Goal: Task Accomplishment & Management: Manage account settings

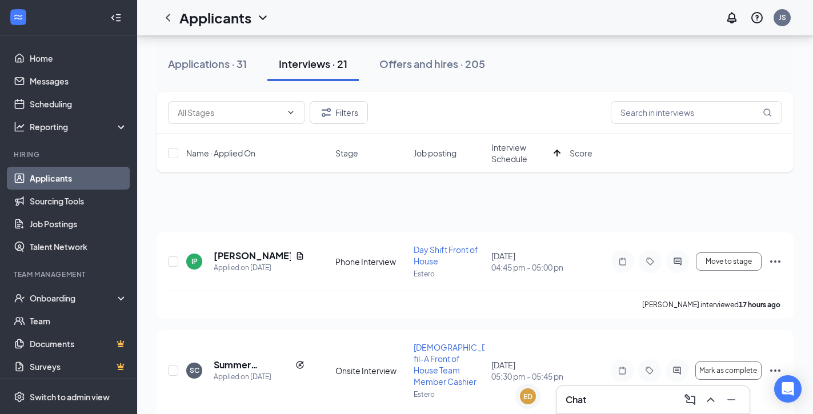
scroll to position [236, 0]
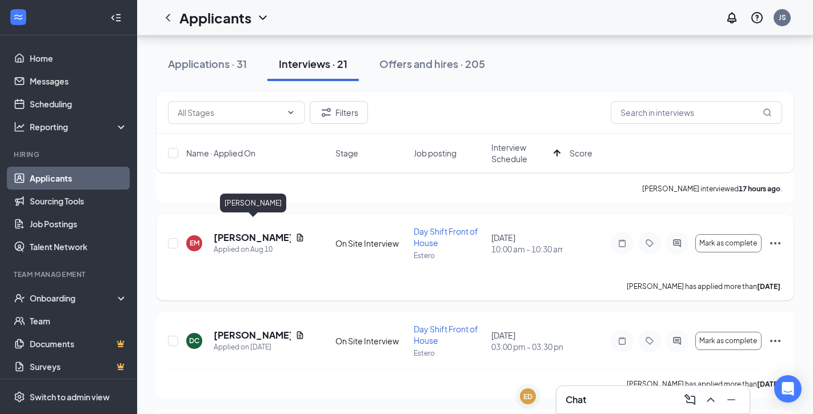
click at [257, 231] on h5 "EMMANUEL MAY" at bounding box center [252, 237] width 77 height 13
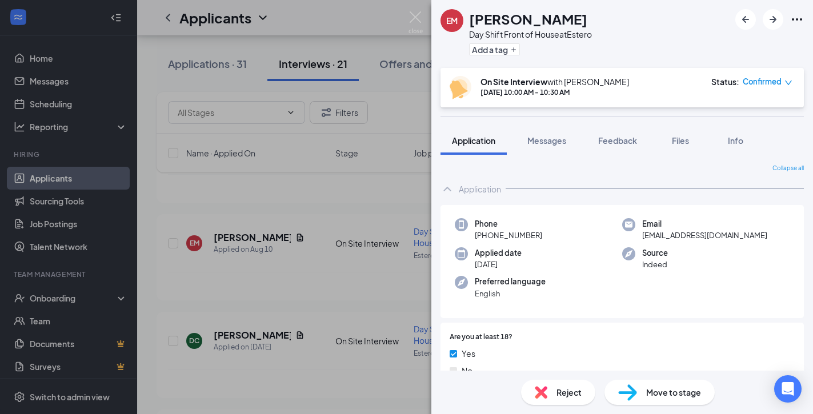
click at [779, 78] on span "Confirmed" at bounding box center [762, 81] width 39 height 11
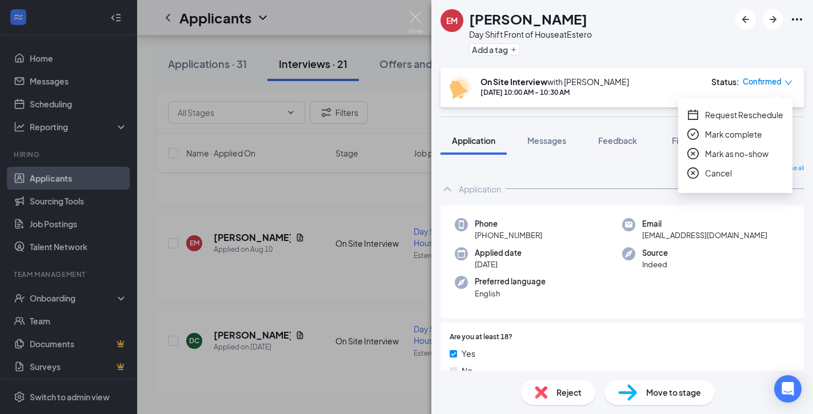
click at [726, 135] on span "Mark complete" at bounding box center [733, 134] width 57 height 13
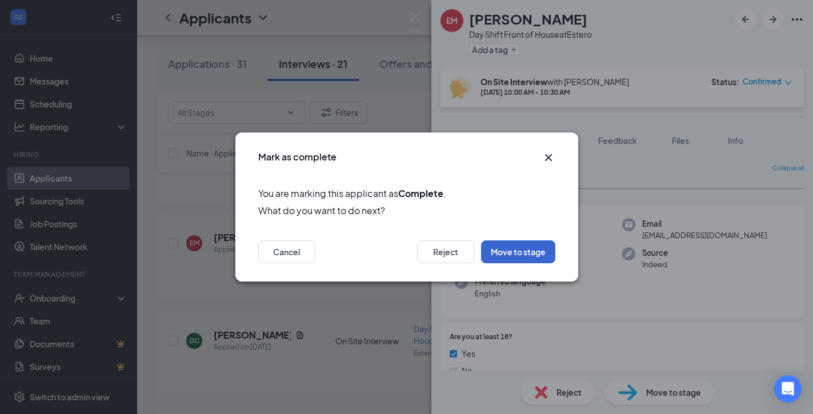
click at [531, 260] on button "Move to stage" at bounding box center [518, 251] width 74 height 23
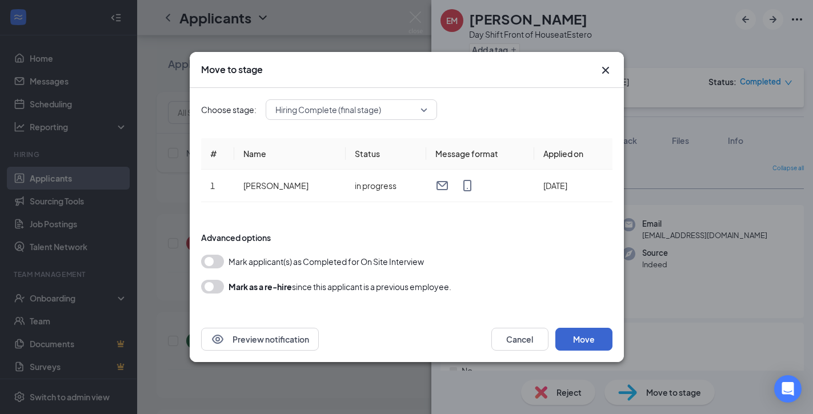
click at [580, 346] on button "Move" at bounding box center [583, 339] width 57 height 23
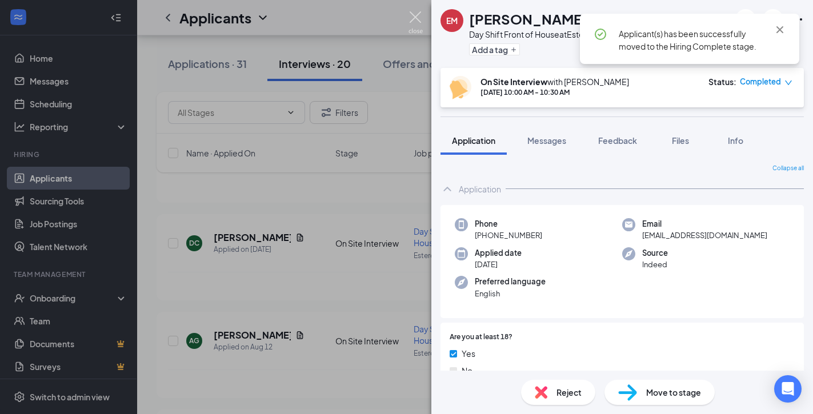
click at [419, 19] on img at bounding box center [415, 22] width 14 height 22
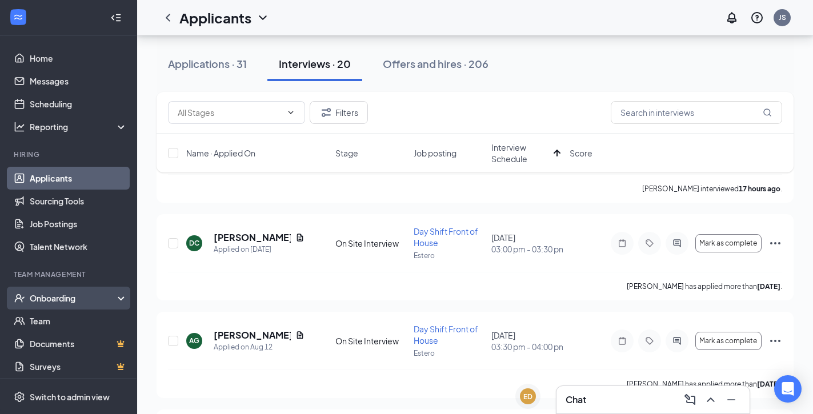
click at [77, 300] on div "Onboarding" at bounding box center [74, 297] width 88 height 11
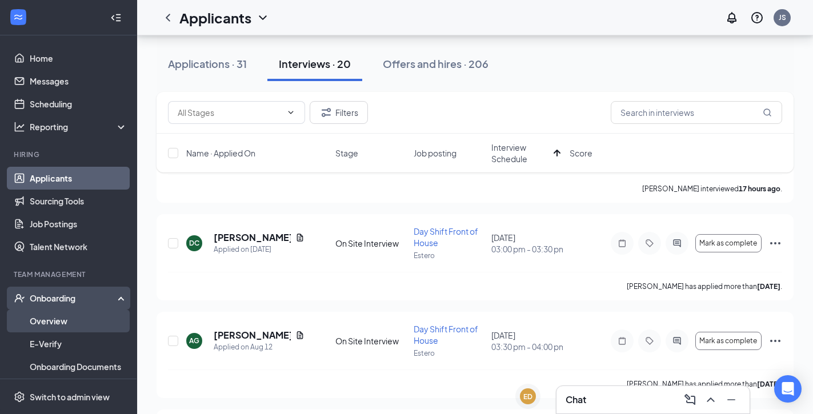
click at [77, 330] on link "Overview" at bounding box center [79, 321] width 98 height 23
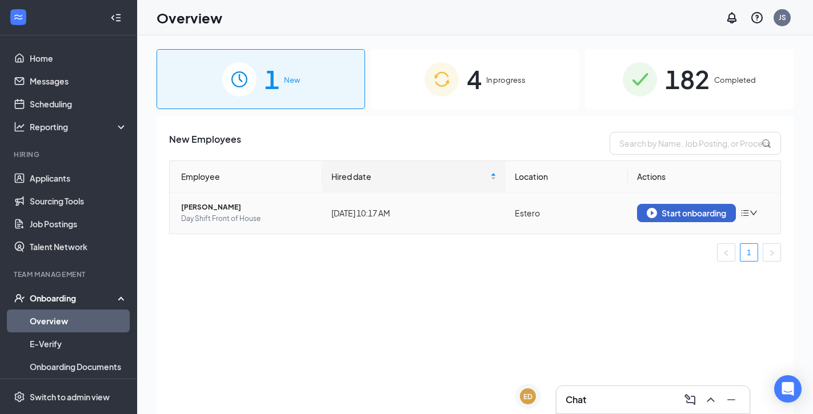
click at [681, 220] on button "Start onboarding" at bounding box center [686, 213] width 99 height 18
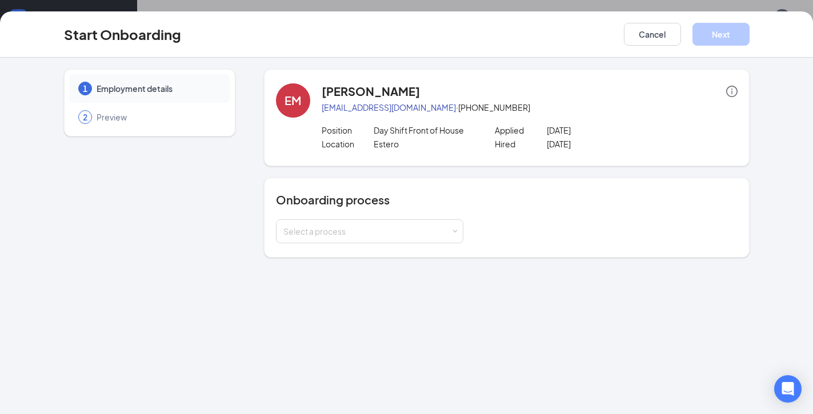
click at [350, 244] on div "Onboarding process Select a process" at bounding box center [507, 218] width 486 height 80
click at [353, 240] on div "Select a process" at bounding box center [369, 231] width 173 height 23
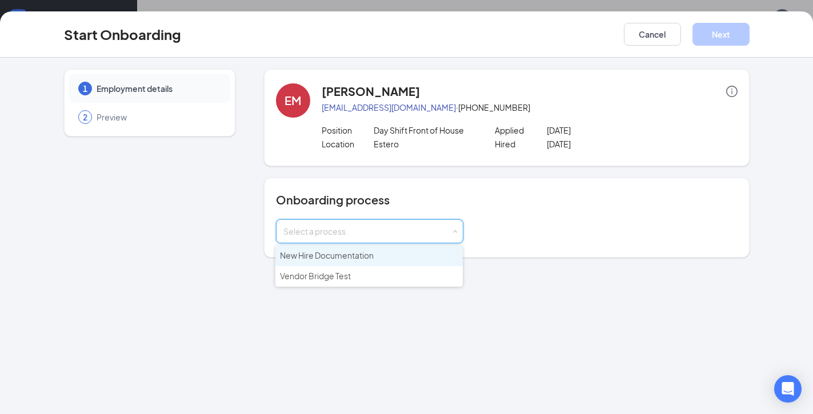
click at [350, 254] on span "New Hire Documentation" at bounding box center [327, 255] width 94 height 10
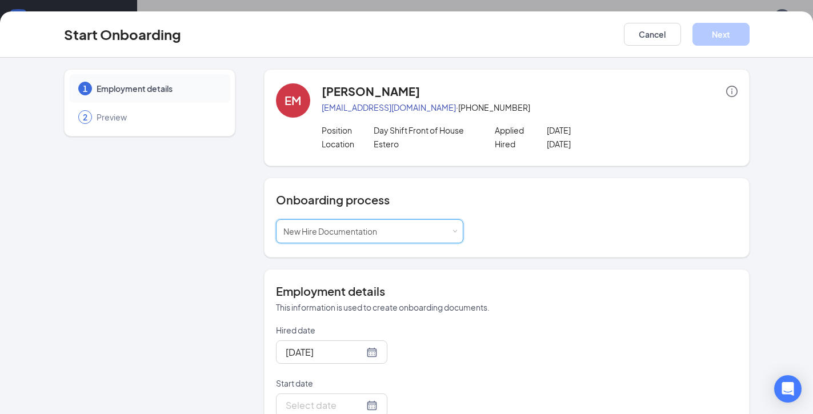
click at [540, 240] on div "Select a process New Hire Documentation" at bounding box center [507, 231] width 462 height 24
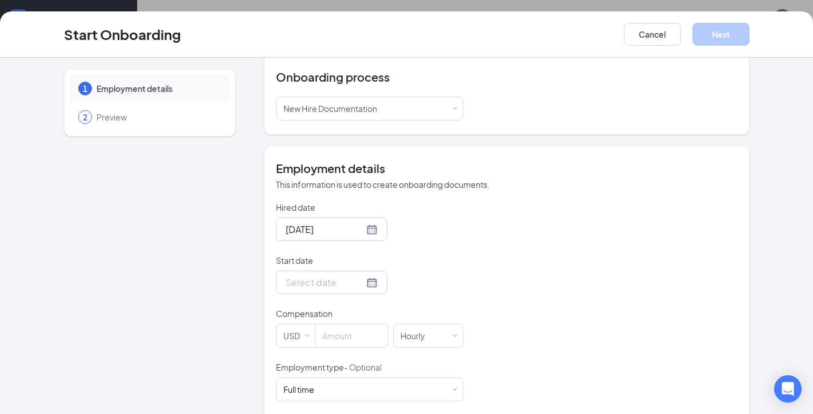
scroll to position [126, 0]
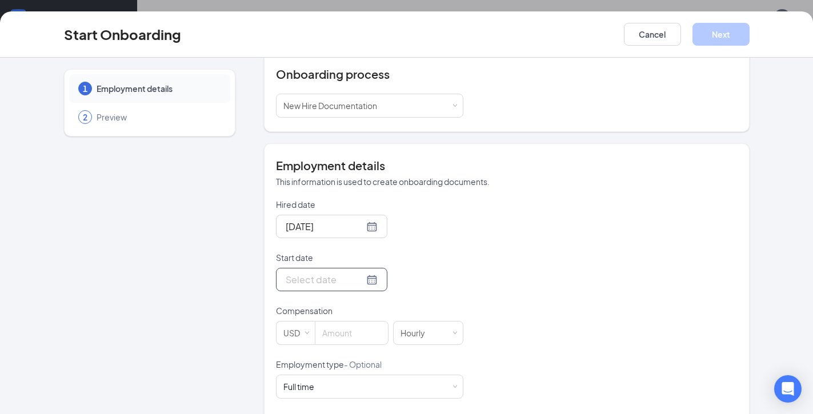
click at [375, 275] on div at bounding box center [331, 279] width 111 height 23
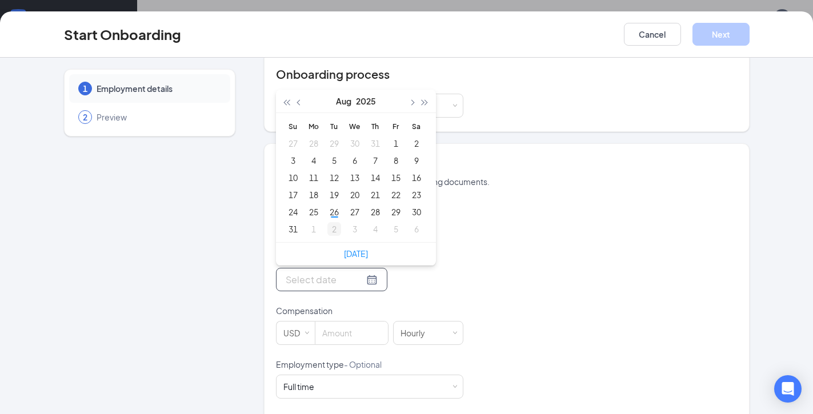
type input "Sep 2, 2025"
click at [334, 233] on div "2" at bounding box center [334, 229] width 14 height 14
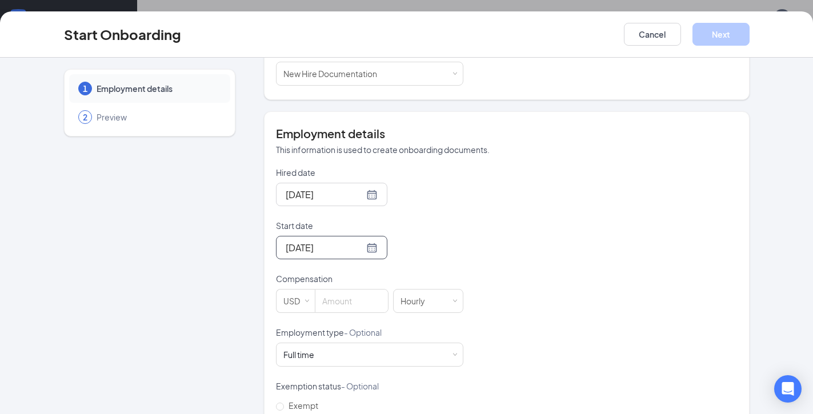
scroll to position [162, 0]
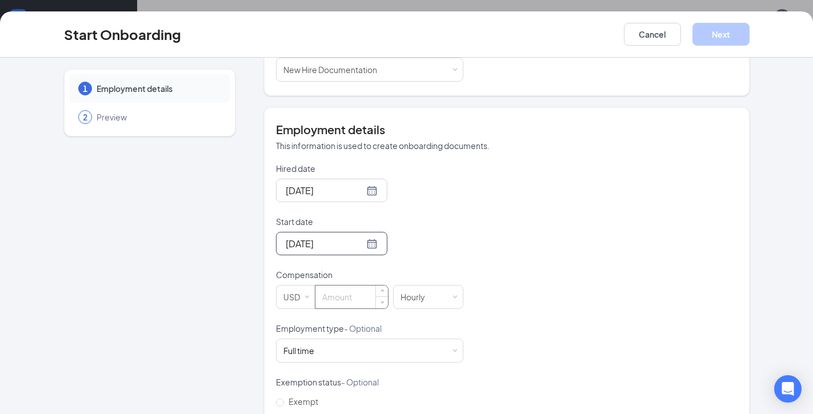
click at [374, 298] on input at bounding box center [351, 297] width 73 height 23
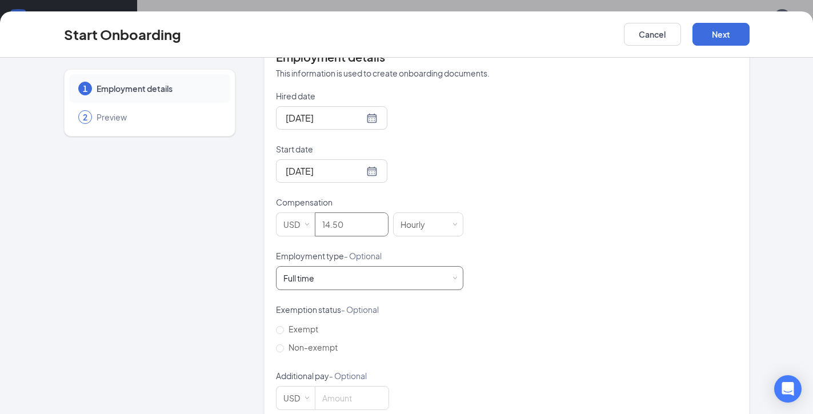
type input "14.5"
click at [454, 276] on span at bounding box center [454, 278] width 5 height 5
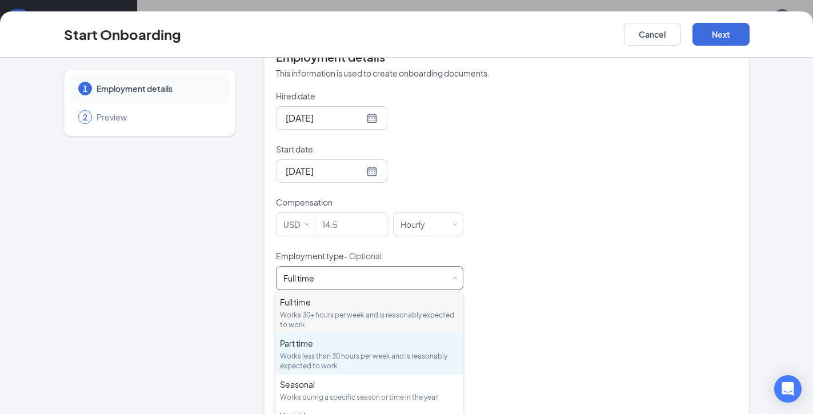
click at [408, 356] on div "Works less than 30 hours per week and is reasonably expected to work" at bounding box center [369, 360] width 178 height 19
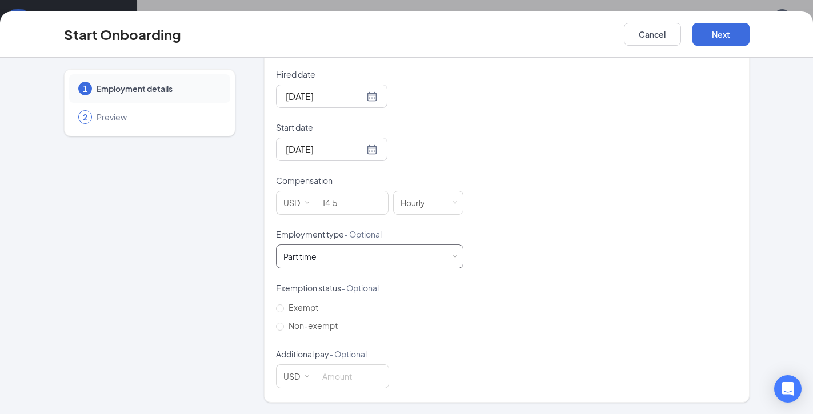
scroll to position [255, 0]
click at [712, 40] on button "Next" at bounding box center [720, 34] width 57 height 23
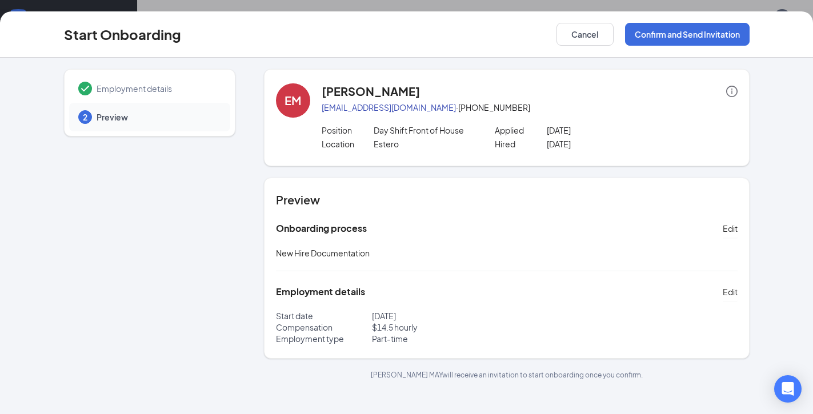
scroll to position [0, 0]
click at [708, 36] on button "Confirm and Send Invitation" at bounding box center [687, 34] width 125 height 23
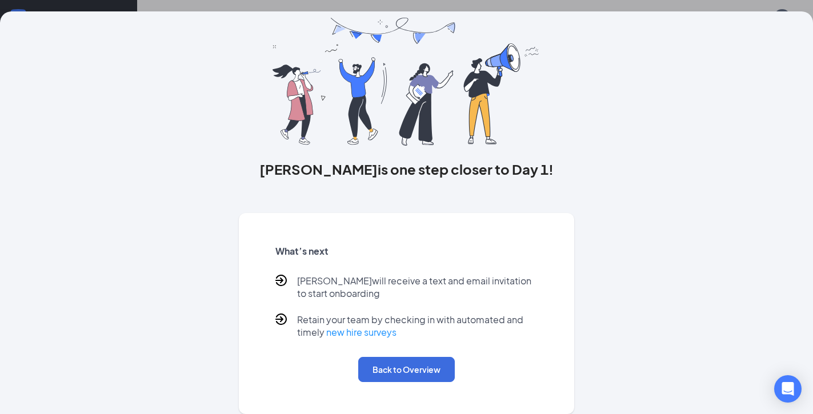
scroll to position [39, 0]
click at [432, 365] on button "Back to Overview" at bounding box center [406, 369] width 97 height 25
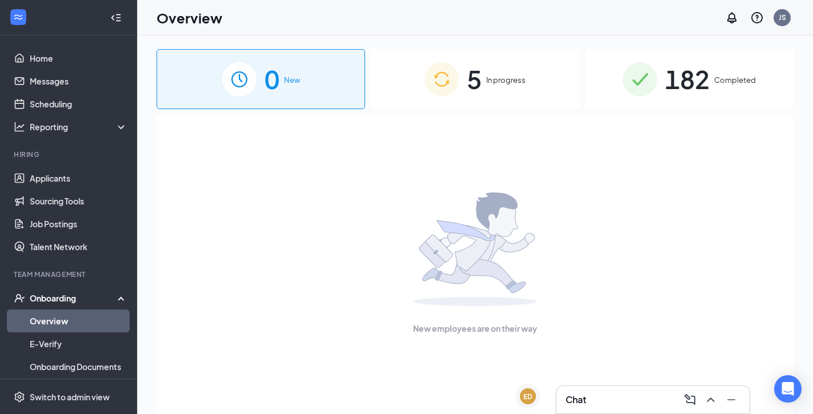
click at [504, 50] on div "5 In progress" at bounding box center [475, 79] width 208 height 60
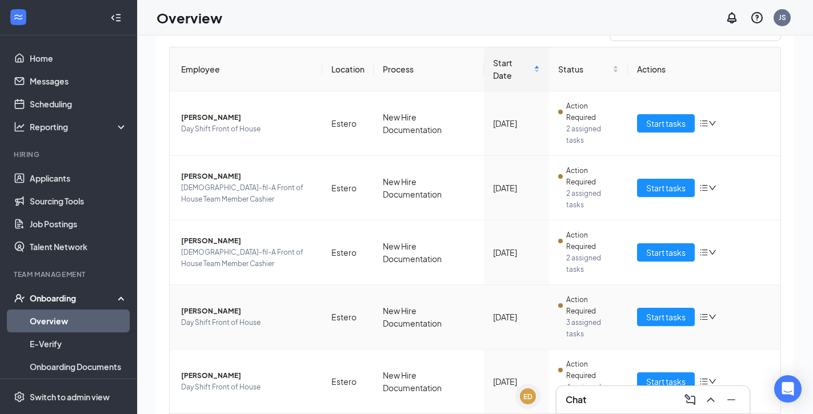
scroll to position [22, 0]
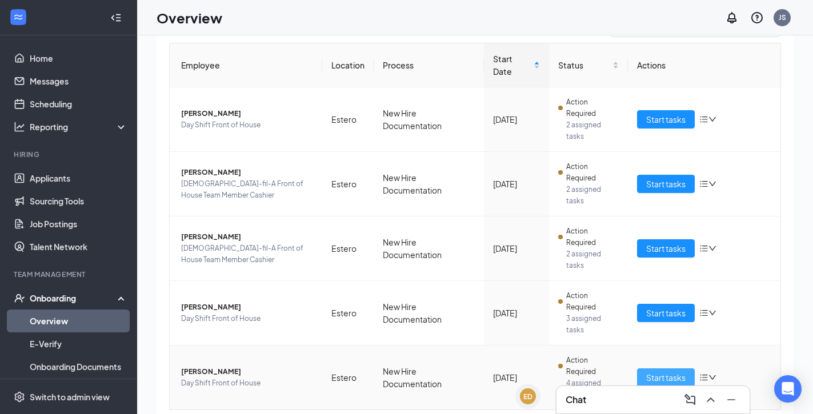
click at [670, 371] on span "Start tasks" at bounding box center [665, 377] width 39 height 13
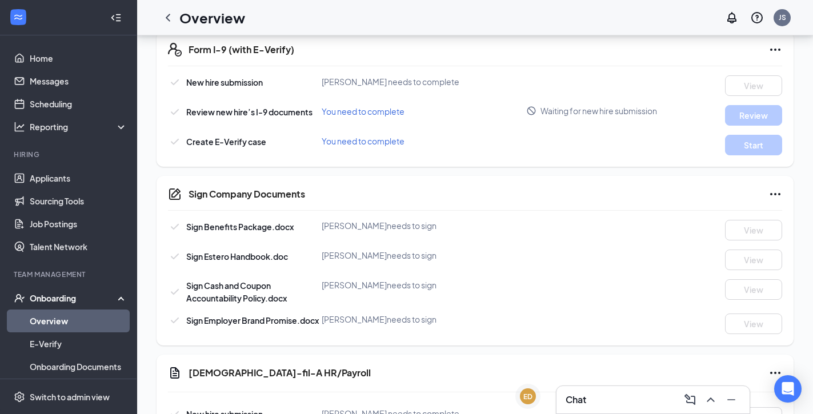
click at [632, 175] on div "Basic Information New hire submission EMMANUEL MAY needs to complete View W-4 F…" at bounding box center [475, 227] width 637 height 755
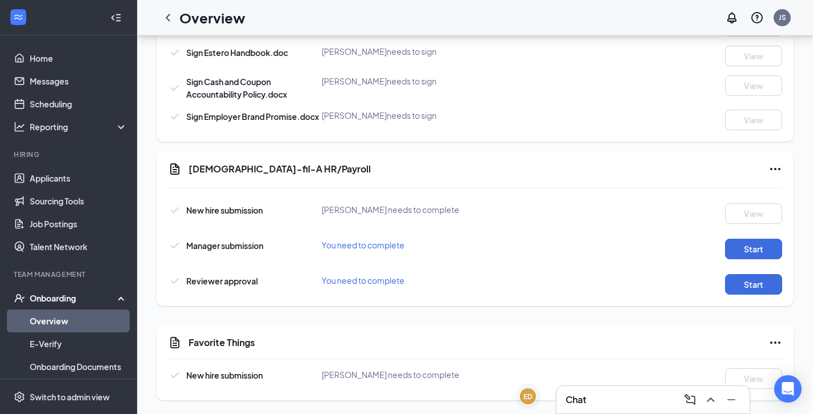
scroll to position [560, 0]
click at [756, 240] on button "Start" at bounding box center [753, 249] width 57 height 21
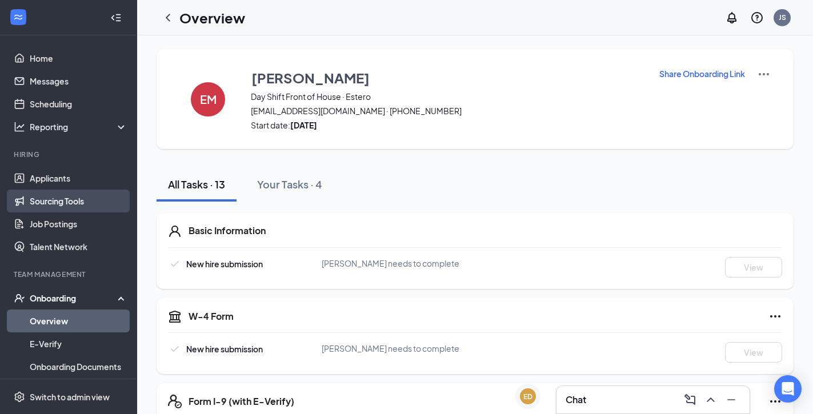
scroll to position [0, 0]
click at [93, 319] on link "Overview" at bounding box center [79, 321] width 98 height 23
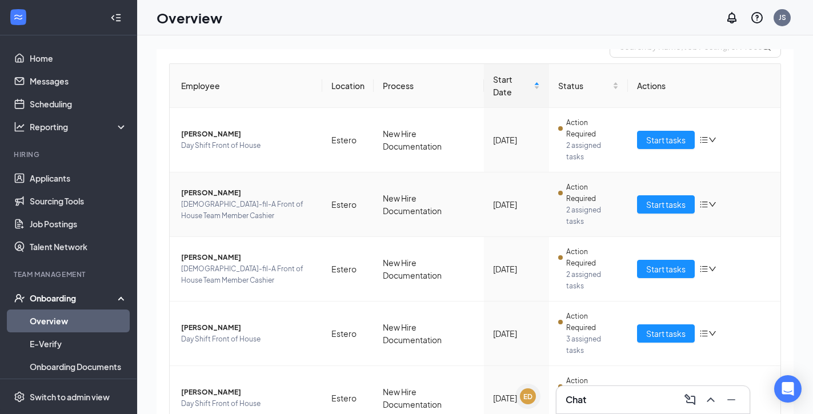
scroll to position [96, 0]
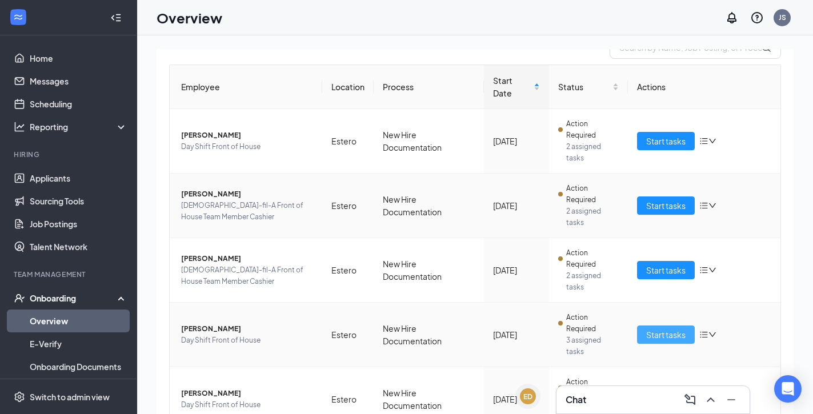
click at [667, 328] on span "Start tasks" at bounding box center [665, 334] width 39 height 13
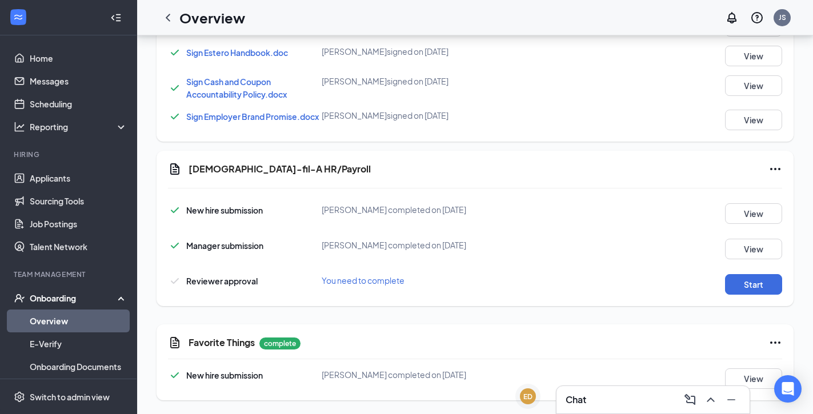
scroll to position [569, 0]
click at [726, 286] on button "Start" at bounding box center [753, 284] width 57 height 21
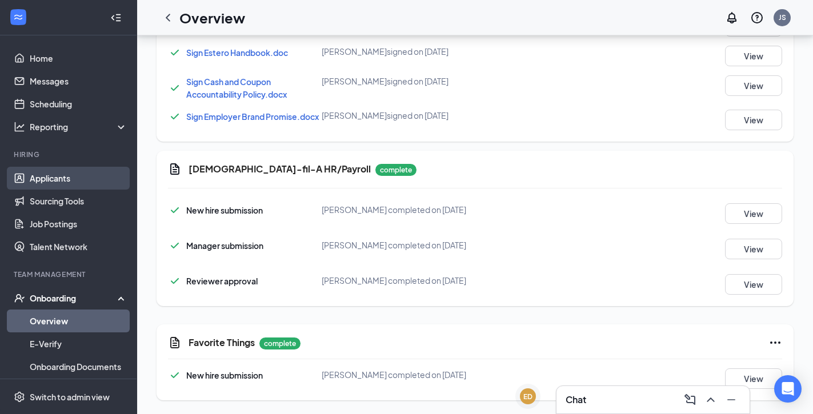
click at [90, 181] on link "Applicants" at bounding box center [79, 178] width 98 height 23
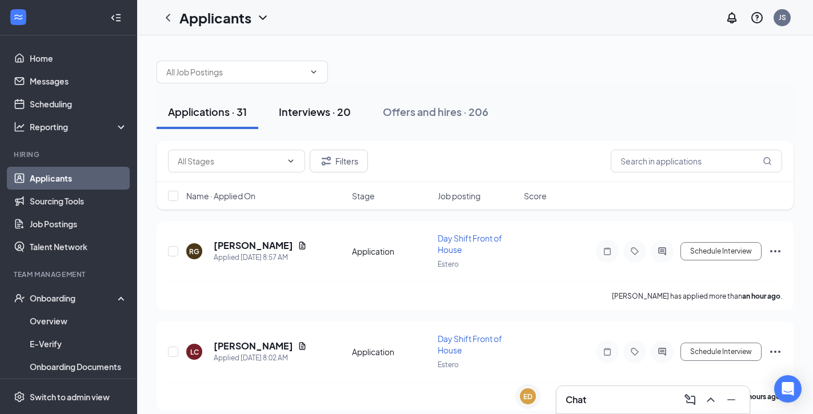
click at [331, 109] on div "Interviews · 20" at bounding box center [315, 112] width 72 height 14
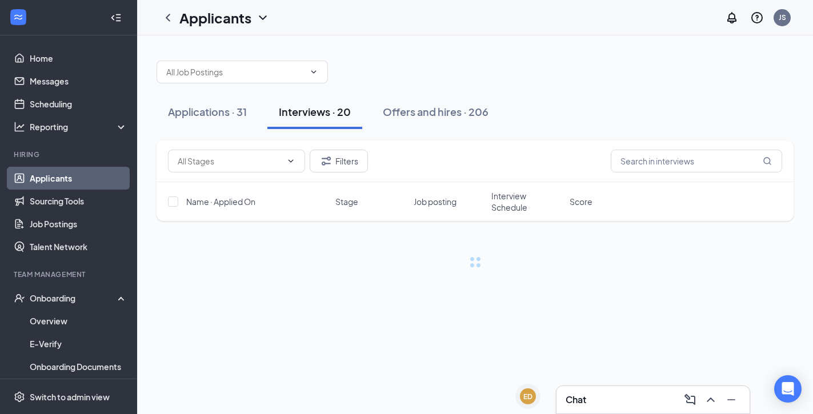
click at [518, 208] on span "Interview Schedule" at bounding box center [526, 201] width 71 height 23
click at [518, 208] on span "Interview Schedule" at bounding box center [520, 201] width 58 height 23
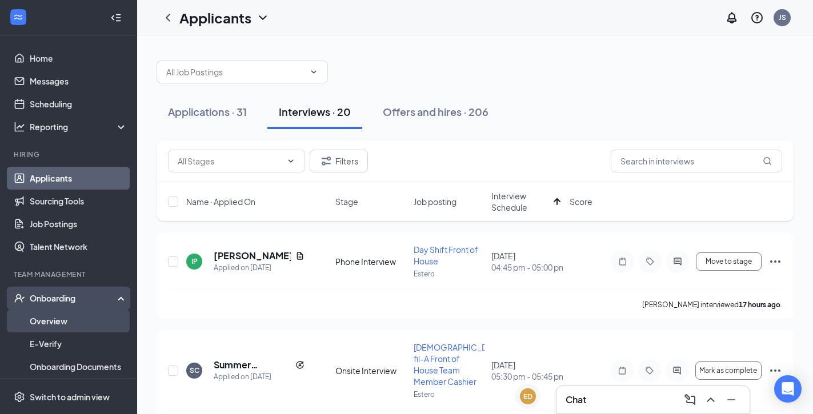
click at [67, 324] on link "Overview" at bounding box center [79, 321] width 98 height 23
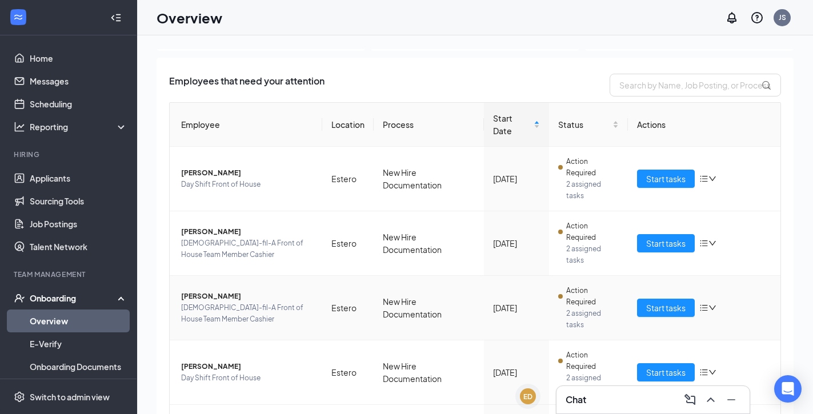
scroll to position [70, 0]
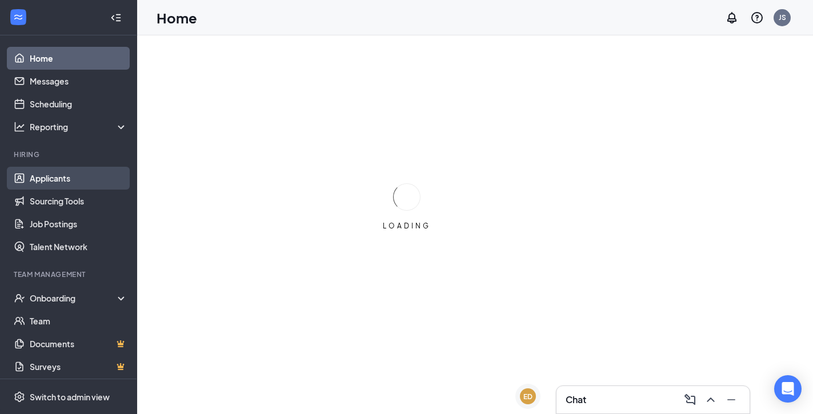
click at [84, 176] on link "Applicants" at bounding box center [79, 178] width 98 height 23
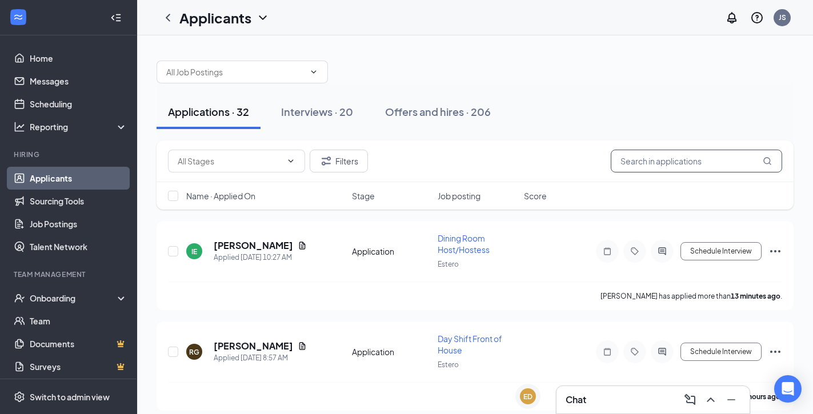
click at [692, 151] on input "text" at bounding box center [696, 161] width 171 height 23
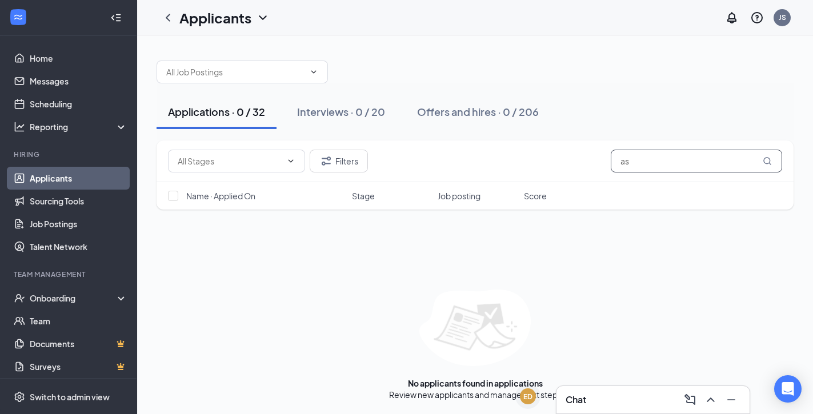
type input "a"
type input "l"
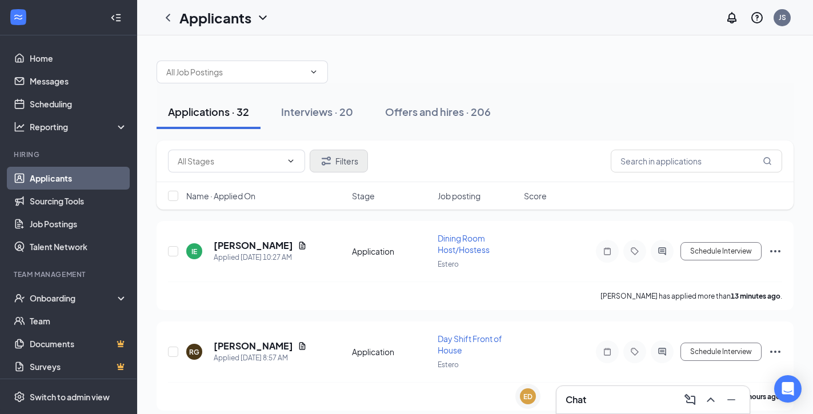
click at [329, 169] on button "Filters" at bounding box center [339, 161] width 58 height 23
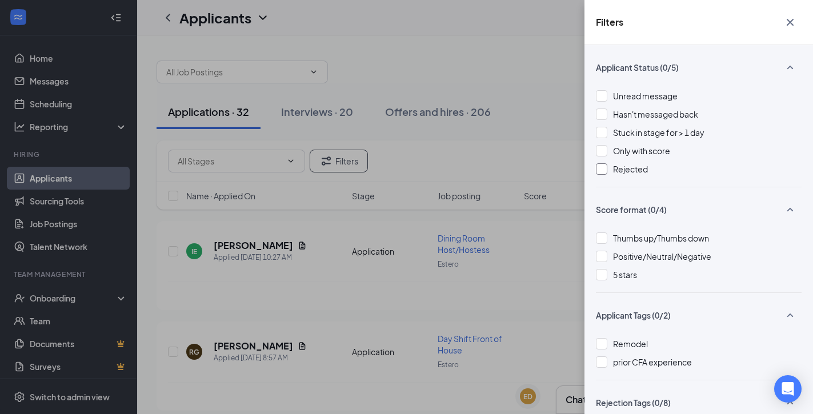
click at [602, 163] on div "Rejected" at bounding box center [699, 169] width 206 height 13
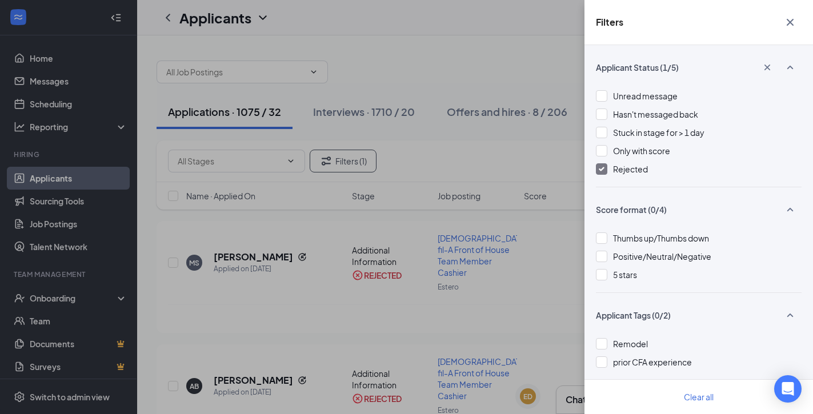
click at [450, 50] on div "Filters Applicant Status (1/5) Unread message Hasn't messaged back Stuck in sta…" at bounding box center [406, 207] width 813 height 414
click at [793, 25] on icon "Cross" at bounding box center [790, 22] width 7 height 7
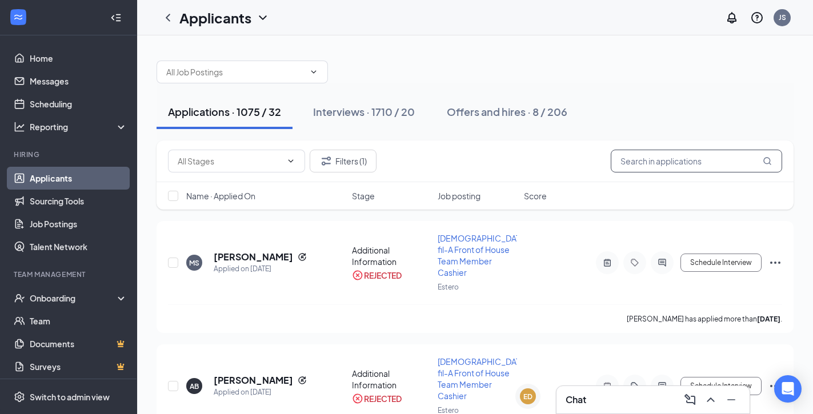
click at [721, 162] on input "text" at bounding box center [696, 161] width 171 height 23
type input "q"
type input "[PERSON_NAME]"
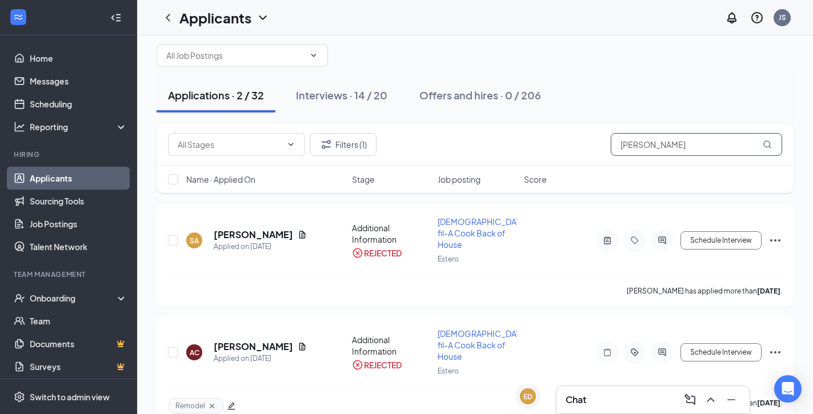
scroll to position [16, 0]
click at [341, 100] on div "Interviews · 14 / 20" at bounding box center [341, 96] width 91 height 14
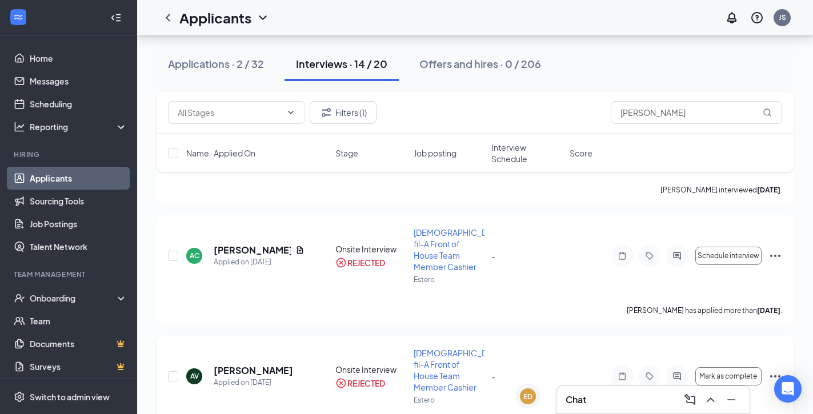
scroll to position [1175, 0]
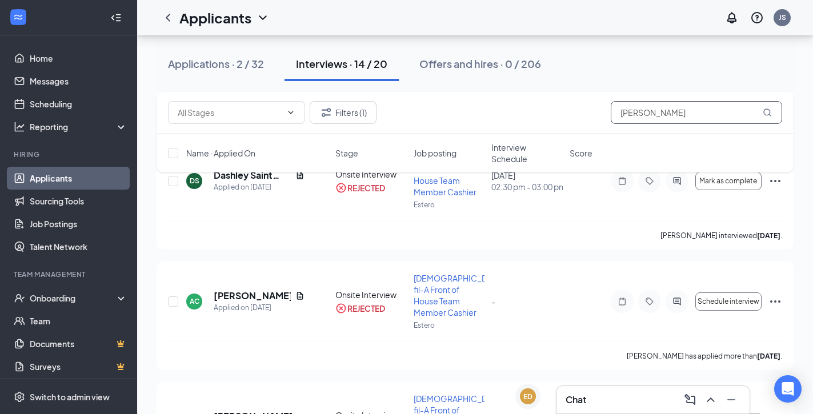
click at [671, 121] on input "[PERSON_NAME]" at bounding box center [696, 112] width 171 height 23
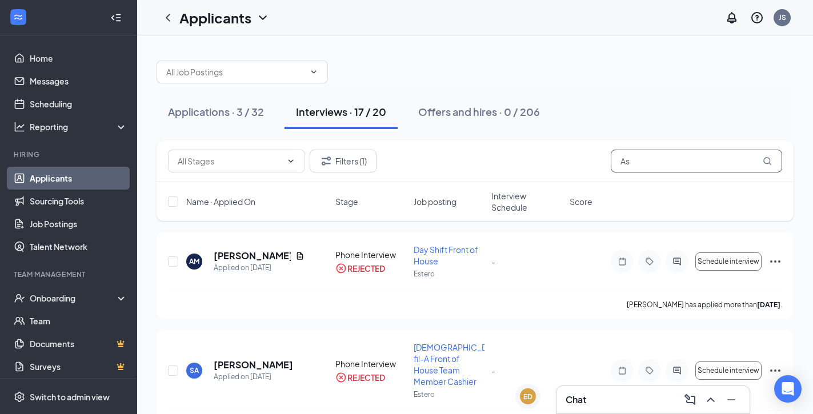
type input "A"
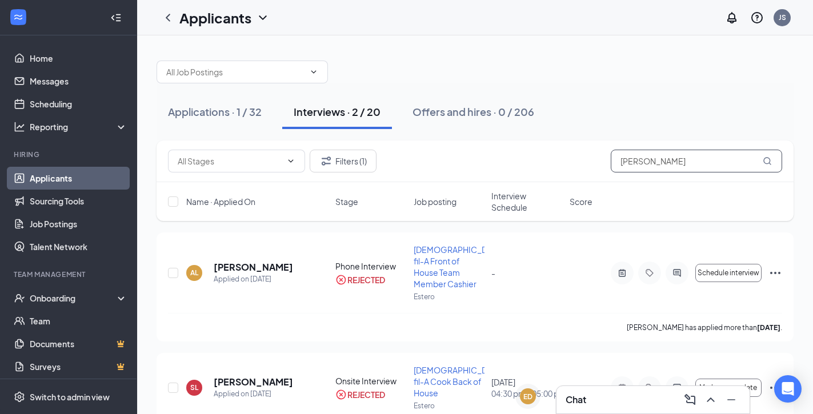
type input "[PERSON_NAME]"
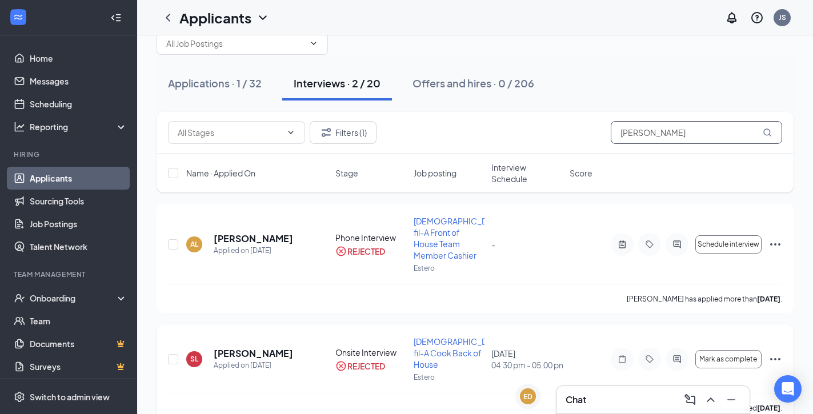
scroll to position [27, 0]
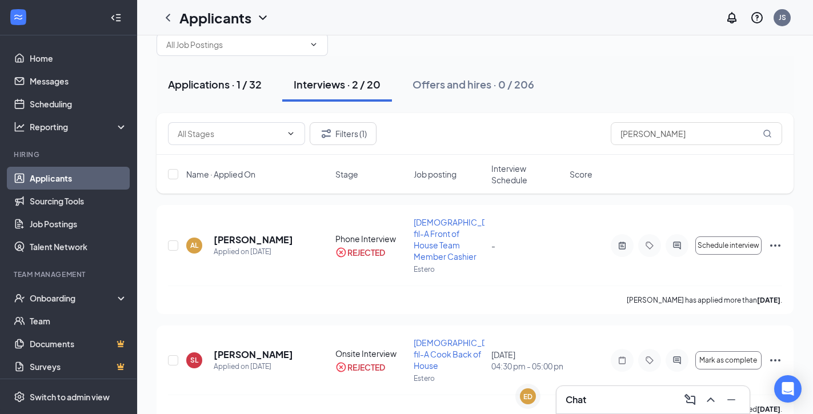
click at [256, 95] on button "Applications · 1 / 32" at bounding box center [215, 84] width 117 height 34
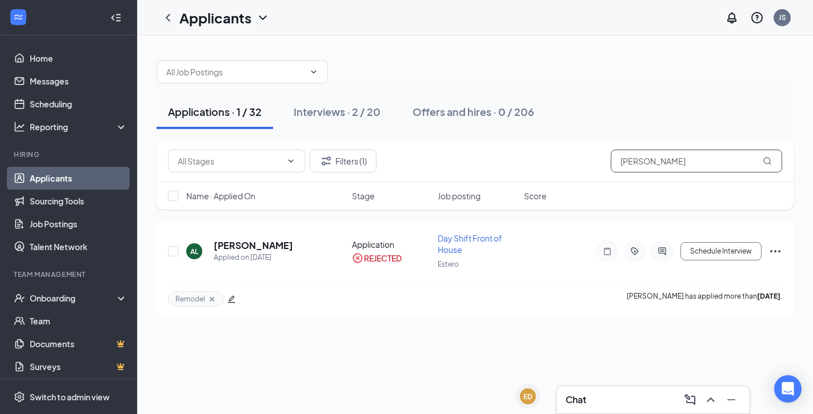
click at [716, 157] on input "[PERSON_NAME]" at bounding box center [696, 161] width 171 height 23
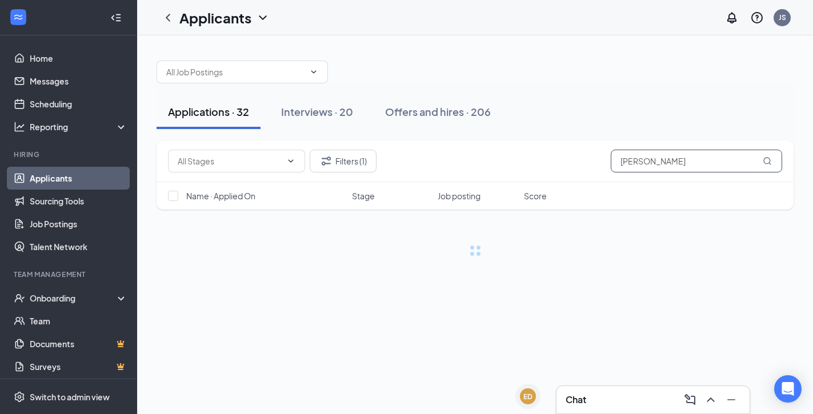
type input "[PERSON_NAME]"
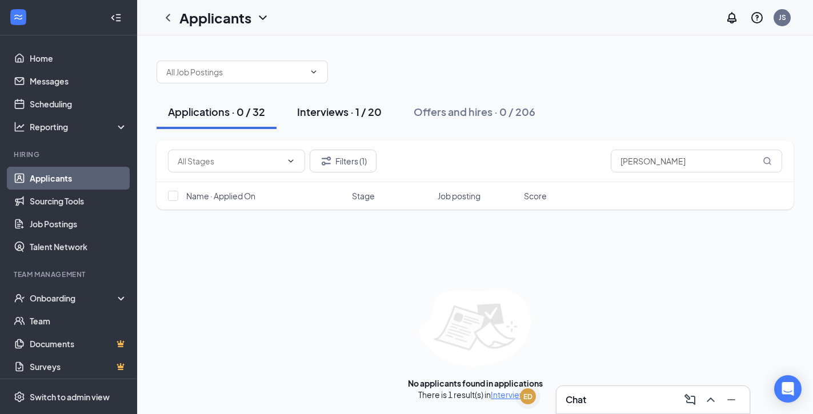
click at [340, 101] on button "Interviews · 1 / 20" at bounding box center [339, 112] width 107 height 34
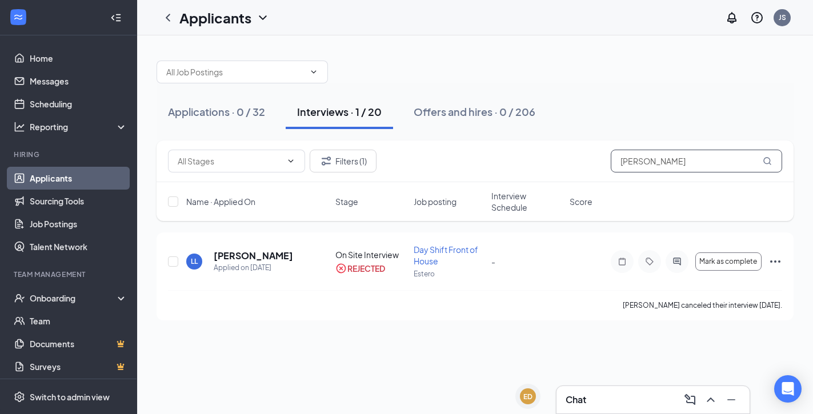
click at [664, 171] on input "[PERSON_NAME]" at bounding box center [696, 161] width 171 height 23
type input "L"
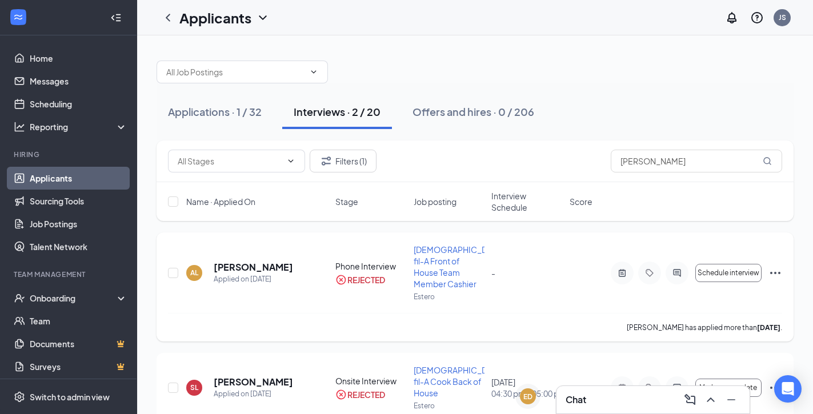
drag, startPoint x: 664, startPoint y: 171, endPoint x: 251, endPoint y: 262, distance: 422.3
click at [251, 262] on h5 "[PERSON_NAME]" at bounding box center [253, 267] width 79 height 13
click at [240, 261] on h5 "[PERSON_NAME]" at bounding box center [253, 267] width 79 height 13
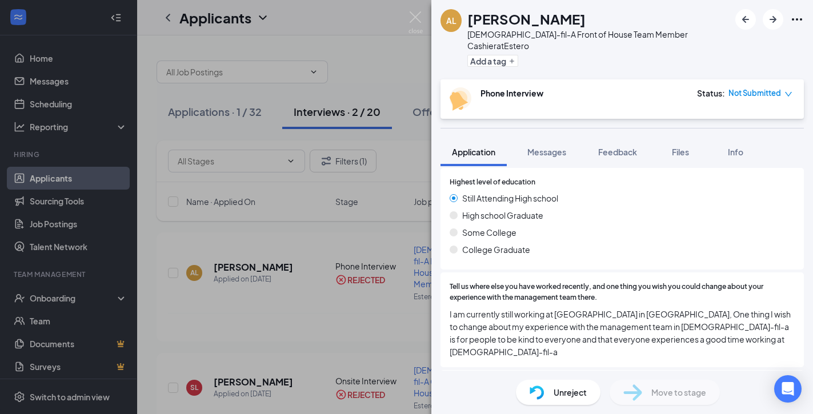
scroll to position [529, 0]
click at [411, 18] on img at bounding box center [415, 22] width 14 height 22
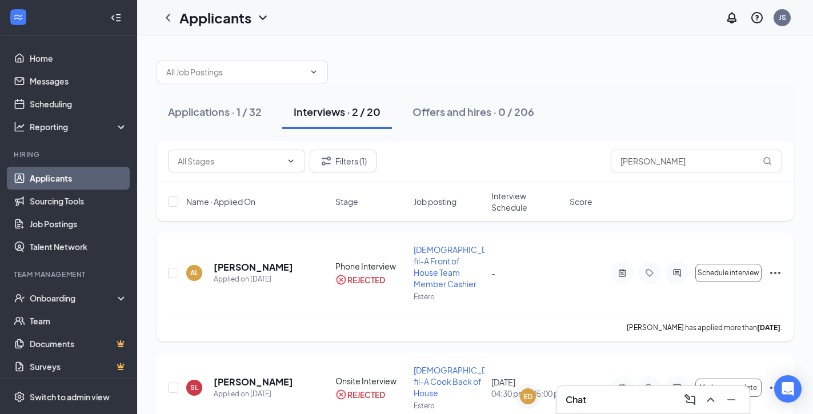
drag, startPoint x: 723, startPoint y: 315, endPoint x: 782, endPoint y: 316, distance: 59.4
click at [782, 316] on div "AL [PERSON_NAME] Applied on [DATE] Phone Interview REJECTED [DEMOGRAPHIC_DATA]-…" at bounding box center [475, 286] width 637 height 109
click at [460, 313] on div "[PERSON_NAME] has applied more than [DATE] ." at bounding box center [475, 327] width 614 height 29
click at [674, 171] on input "[PERSON_NAME]" at bounding box center [696, 161] width 171 height 23
type input "L"
